Goal: Navigation & Orientation: Find specific page/section

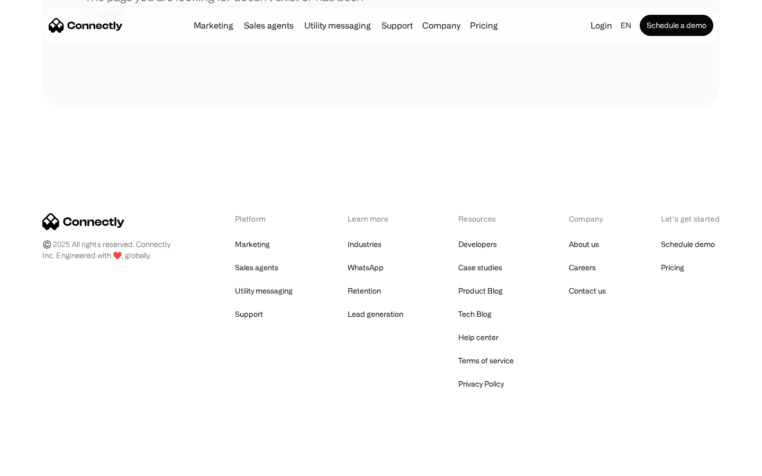
scroll to position [193, 0]
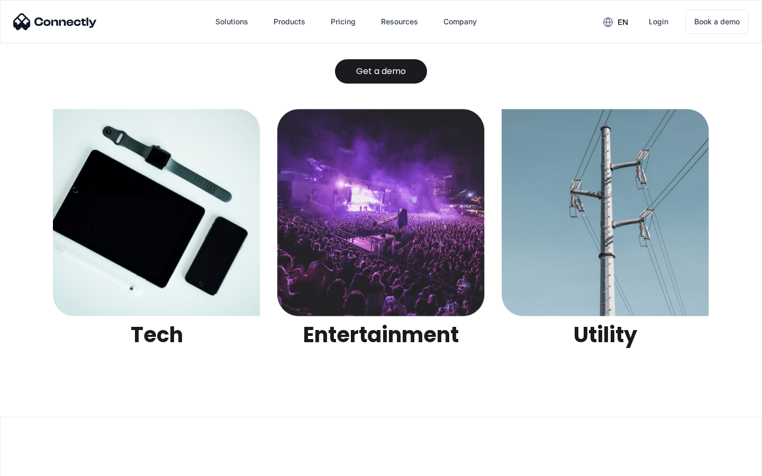
scroll to position [3340, 0]
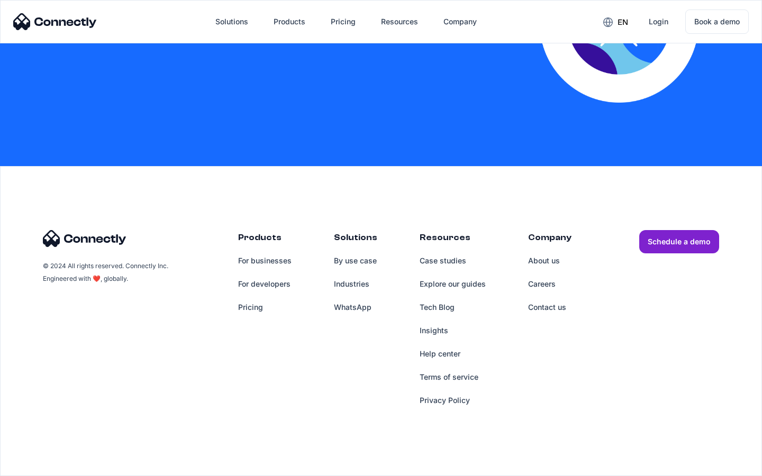
scroll to position [2326, 0]
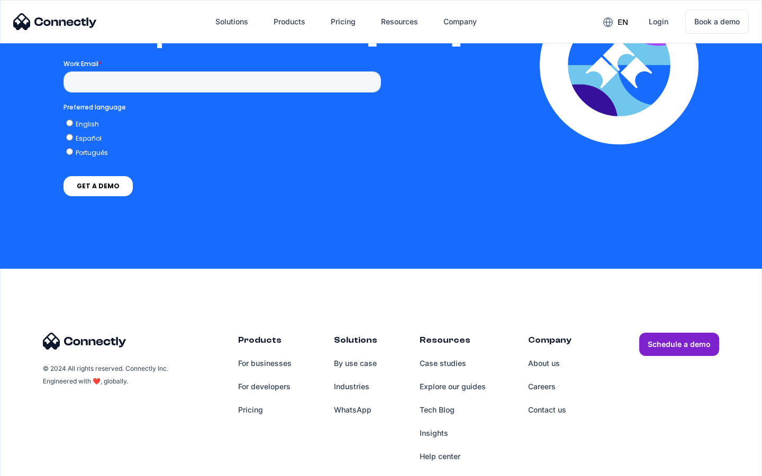
scroll to position [2314, 0]
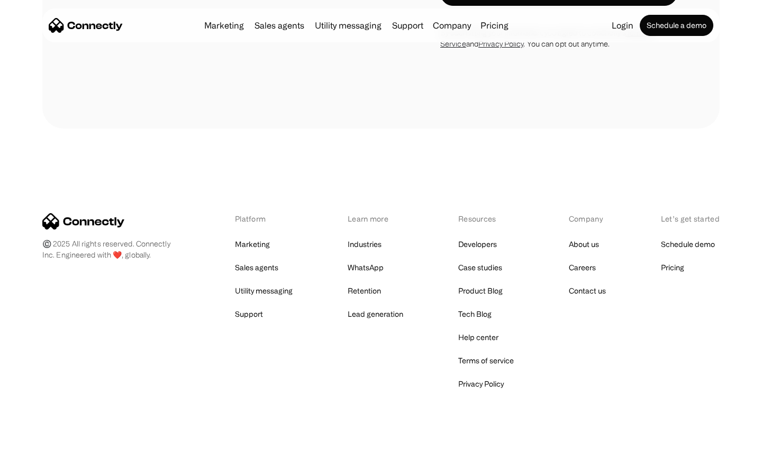
scroll to position [1790, 0]
